Goal: Task Accomplishment & Management: Manage account settings

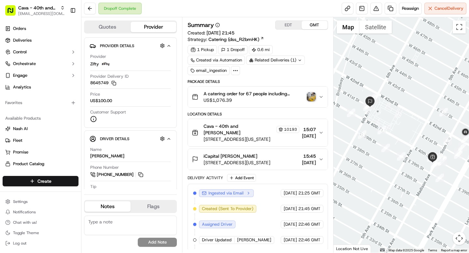
click at [27, 10] on span "Cava - 40th and [PERSON_NAME]" at bounding box center [37, 8] width 39 height 7
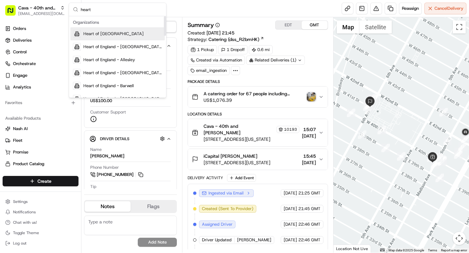
type input "heart"
click at [100, 35] on span "Heart of England" at bounding box center [113, 34] width 60 height 6
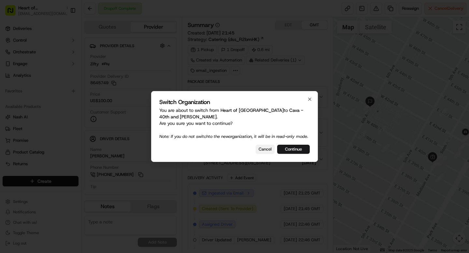
click at [261, 154] on button "Cancel" at bounding box center [265, 149] width 19 height 9
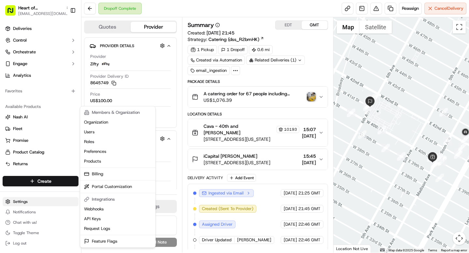
click at [28, 200] on html "Heart of England grace@usenash.com Toggle Sidebar Deliveries Control Orchestrat…" at bounding box center [234, 126] width 469 height 253
click at [73, 63] on html "Heart of England grace@usenash.com Toggle Sidebar Deliveries Control Orchestrat…" at bounding box center [234, 126] width 469 height 253
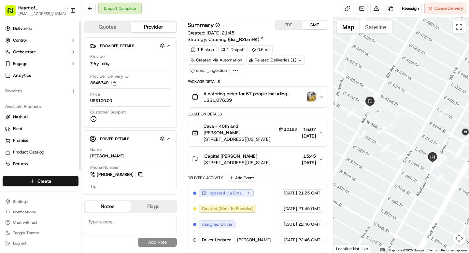
click at [73, 63] on icon "button" at bounding box center [73, 63] width 5 height 5
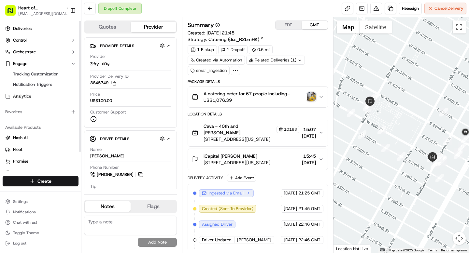
click at [73, 63] on icon "button" at bounding box center [73, 63] width 5 height 5
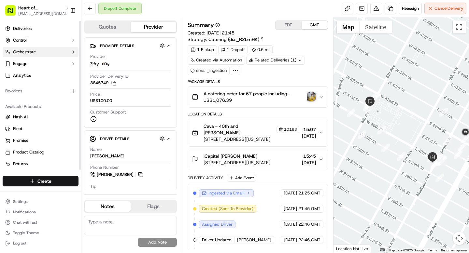
click at [73, 54] on icon "button" at bounding box center [73, 51] width 5 height 5
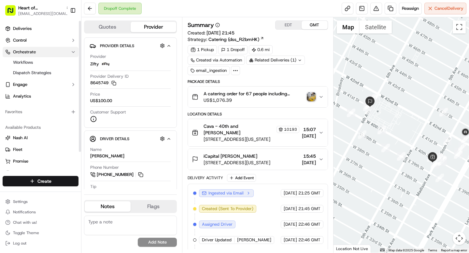
click at [73, 55] on button "Orchestrate" at bounding box center [41, 52] width 76 height 10
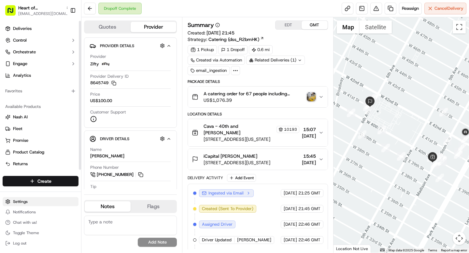
click at [20, 204] on html "Heart of England grace@usenash.com Toggle Sidebar Deliveries Control Orchestrat…" at bounding box center [234, 126] width 469 height 253
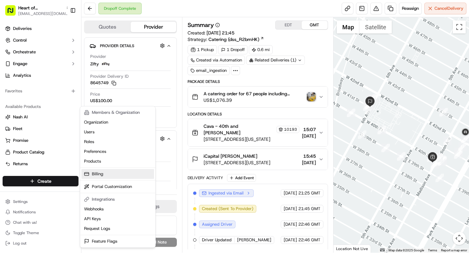
click at [99, 174] on link "Billing" at bounding box center [117, 174] width 73 height 10
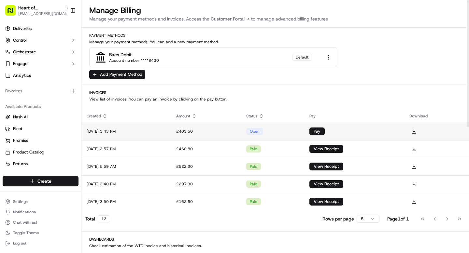
click at [161, 128] on td "Sep 15, 2025 3:43 PM" at bounding box center [126, 132] width 90 height 18
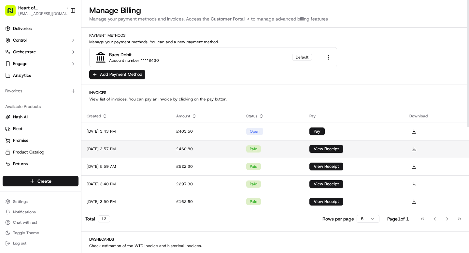
click at [396, 149] on td "View Receipt" at bounding box center [354, 149] width 100 height 18
